Goal: Task Accomplishment & Management: Use online tool/utility

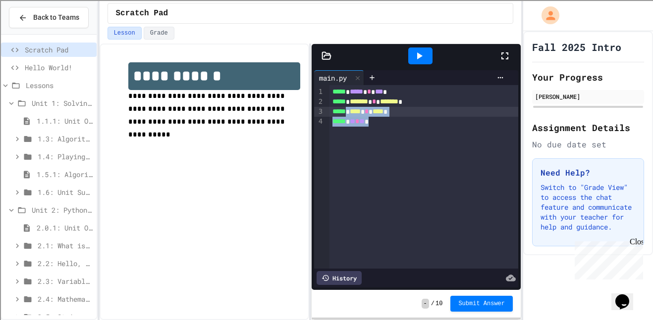
drag, startPoint x: 402, startPoint y: 128, endPoint x: 353, endPoint y: 114, distance: 50.4
click at [353, 114] on div "***** * ***** * *** * ***** * ******* * ******* * ***** * **** * **** * ***** *…" at bounding box center [423, 177] width 189 height 184
click at [387, 129] on div "***** * ***** * *** * ***** * ******* * ******* * ***** * **** * **** * ***** *…" at bounding box center [423, 177] width 189 height 184
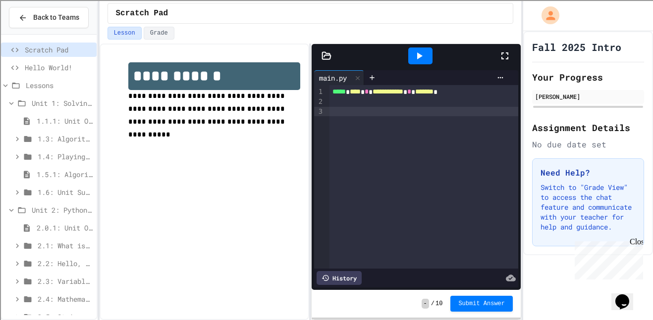
click at [426, 55] on div at bounding box center [420, 56] width 24 height 17
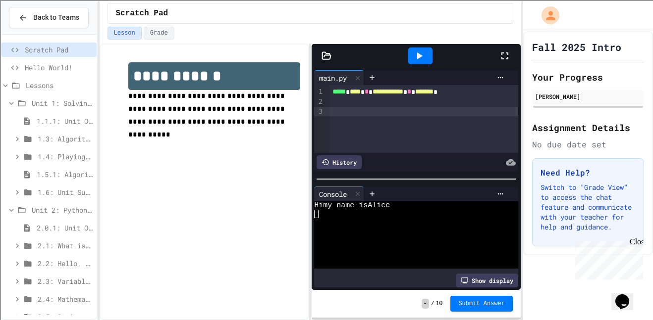
click at [384, 107] on div at bounding box center [423, 112] width 189 height 10
click at [423, 55] on icon at bounding box center [419, 56] width 12 height 12
click at [382, 234] on div at bounding box center [412, 231] width 196 height 8
click at [345, 125] on div at bounding box center [423, 122] width 189 height 10
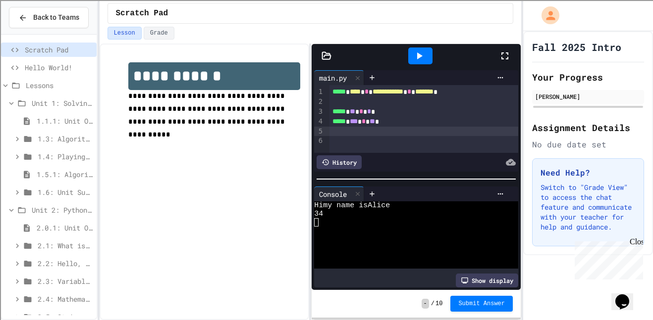
click at [412, 67] on div at bounding box center [420, 56] width 34 height 27
click at [434, 36] on div "Lesson Grade" at bounding box center [310, 33] width 406 height 13
click at [416, 62] on div at bounding box center [420, 56] width 24 height 17
click at [362, 134] on div at bounding box center [423, 132] width 189 height 10
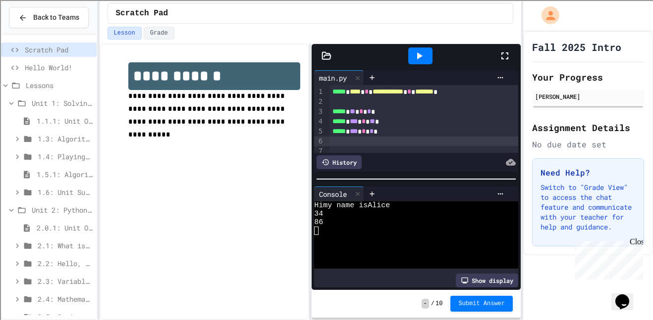
click at [410, 50] on div at bounding box center [420, 56] width 24 height 17
click at [373, 134] on span "*" at bounding box center [372, 131] width 4 height 7
click at [415, 54] on icon at bounding box center [419, 56] width 12 height 12
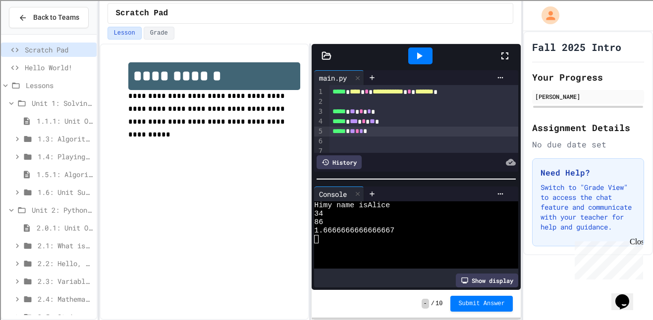
click at [377, 143] on div at bounding box center [423, 142] width 189 height 10
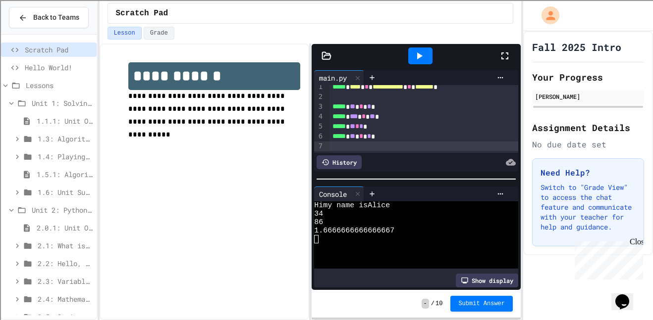
scroll to position [15, 0]
click at [345, 245] on div at bounding box center [412, 248] width 196 height 8
click at [351, 145] on div at bounding box center [423, 147] width 189 height 10
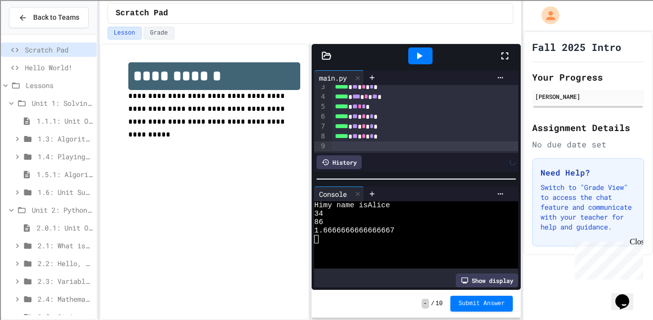
click at [420, 64] on div at bounding box center [420, 56] width 24 height 17
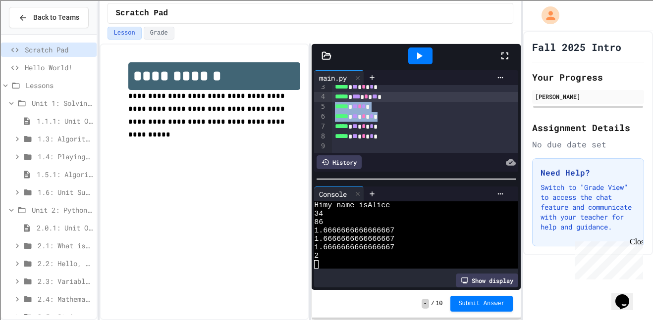
drag, startPoint x: 389, startPoint y: 120, endPoint x: 331, endPoint y: 105, distance: 60.0
click at [332, 105] on div "**********" at bounding box center [425, 111] width 187 height 103
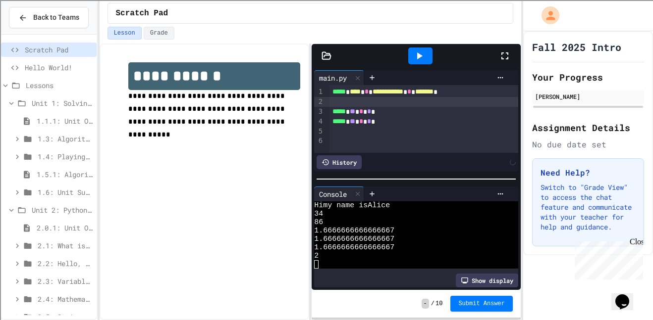
scroll to position [0, 0]
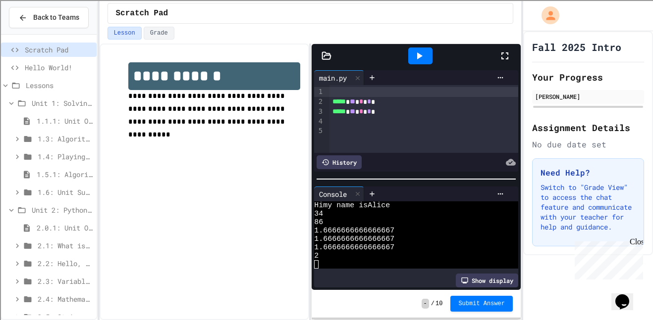
click at [423, 59] on icon at bounding box center [419, 56] width 12 height 12
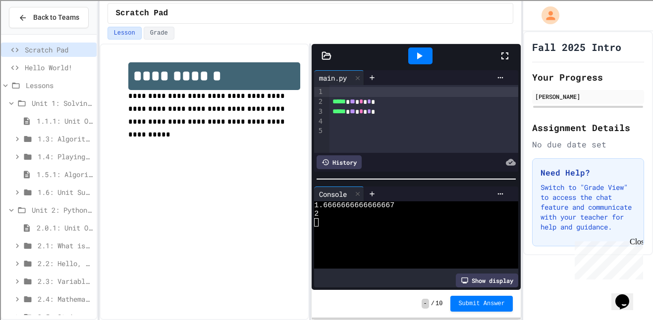
click at [361, 228] on div at bounding box center [412, 231] width 196 height 8
click at [344, 126] on div at bounding box center [423, 131] width 189 height 10
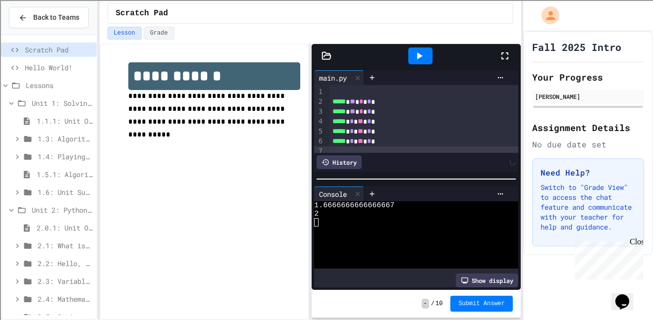
scroll to position [5, 0]
click at [418, 52] on icon at bounding box center [419, 56] width 12 height 12
click at [340, 147] on div at bounding box center [423, 147] width 189 height 10
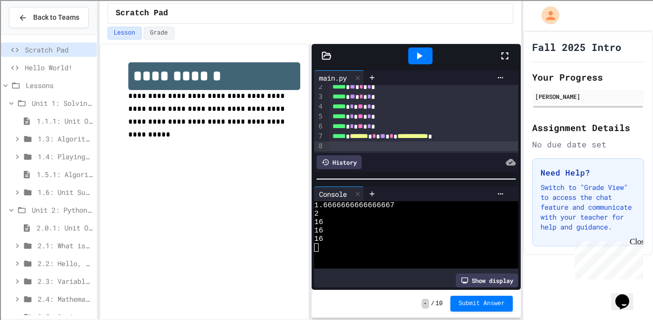
click at [418, 55] on icon at bounding box center [419, 56] width 5 height 7
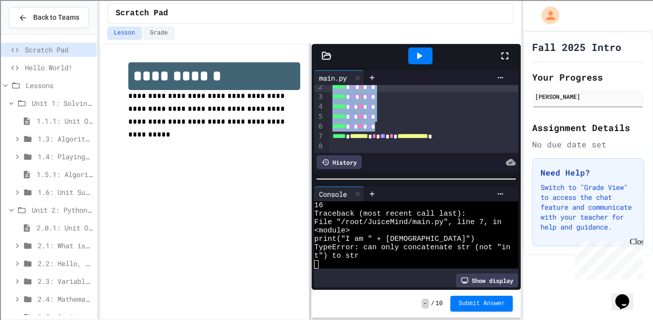
drag, startPoint x: 399, startPoint y: 127, endPoint x: 310, endPoint y: 90, distance: 96.3
click at [310, 90] on div "**********" at bounding box center [311, 182] width 422 height 277
